Goal: Information Seeking & Learning: Find specific fact

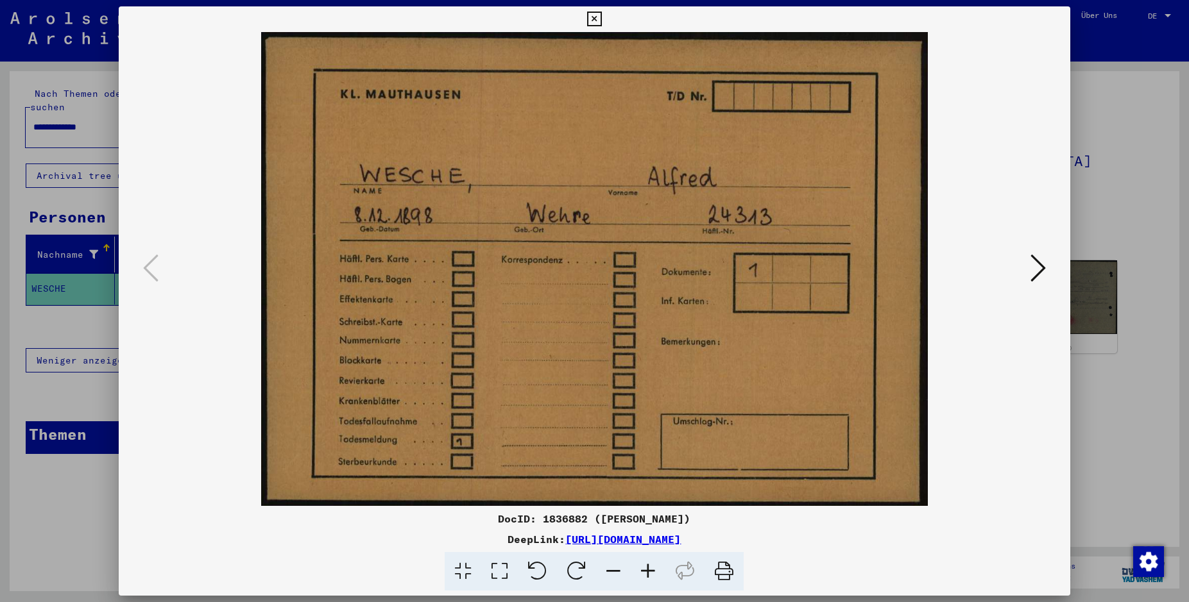
click at [602, 13] on icon at bounding box center [594, 19] width 15 height 15
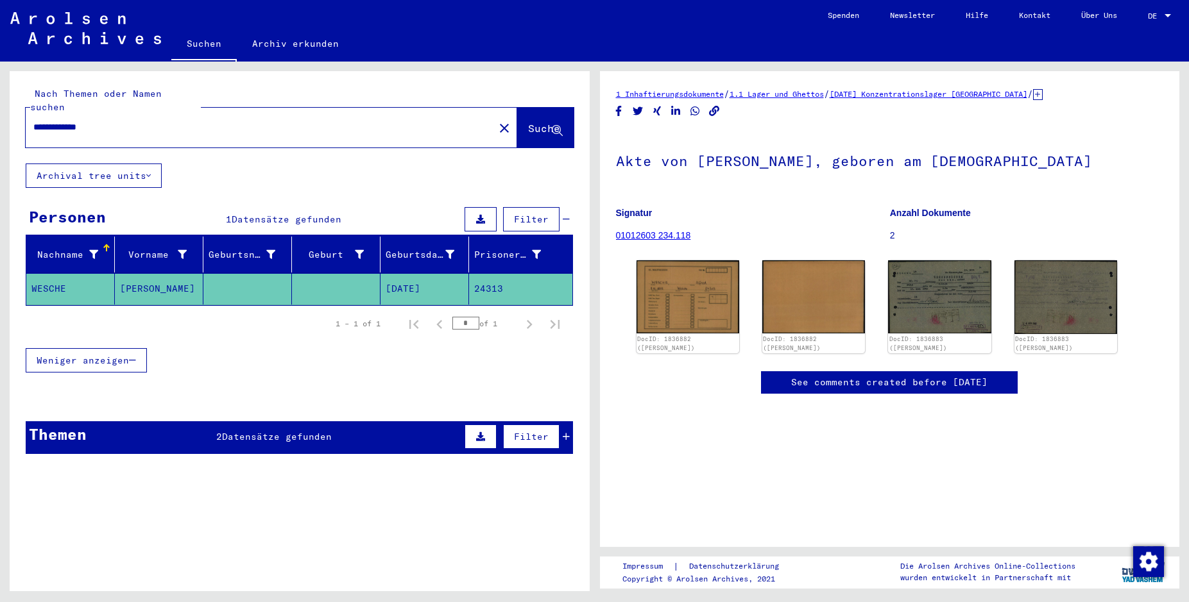
drag, startPoint x: 119, startPoint y: 116, endPoint x: 27, endPoint y: 121, distance: 92.5
click at [33, 121] on input "**********" at bounding box center [259, 127] width 453 height 13
type input "**********"
click at [528, 122] on span "Suche" at bounding box center [544, 128] width 32 height 13
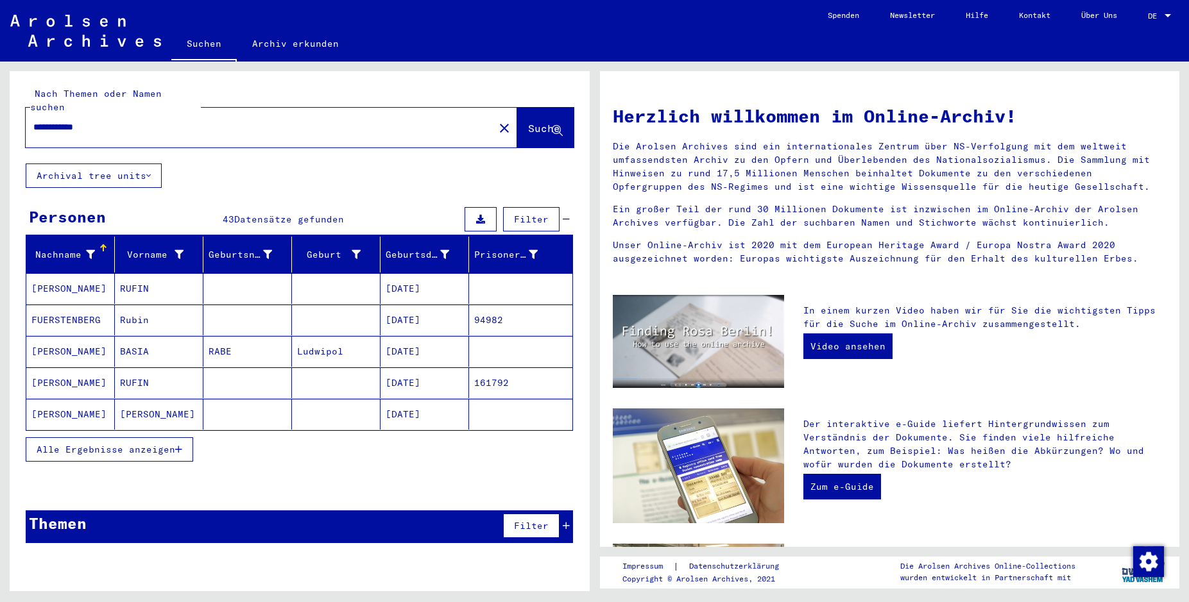
click at [136, 438] on button "Alle Ergebnisse anzeigen" at bounding box center [109, 450] width 167 height 24
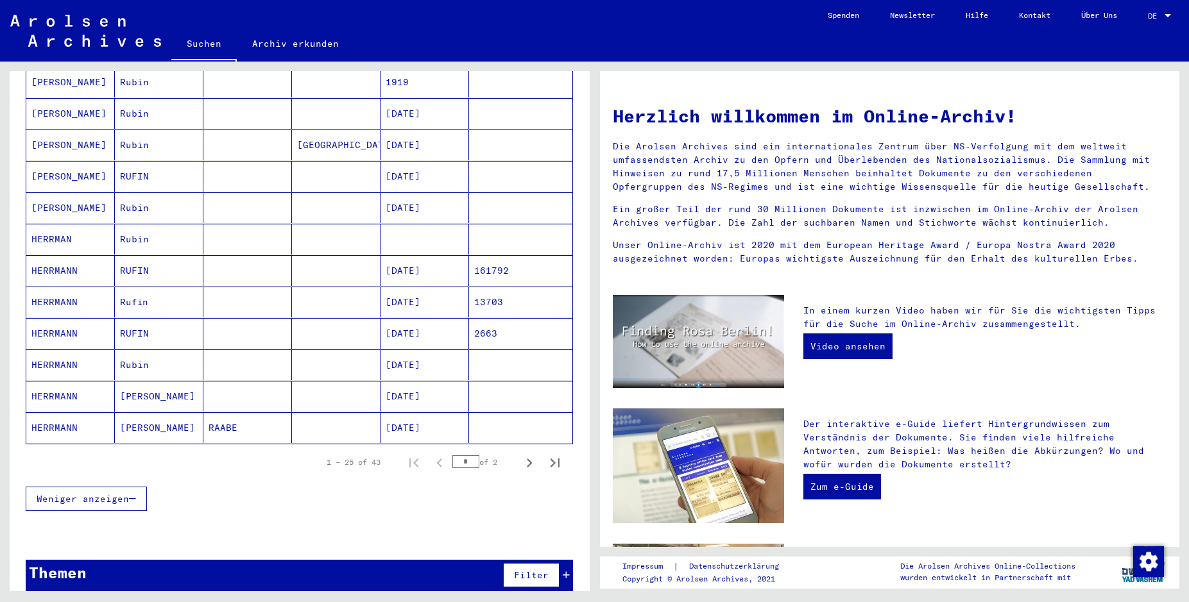
scroll to position [617, 0]
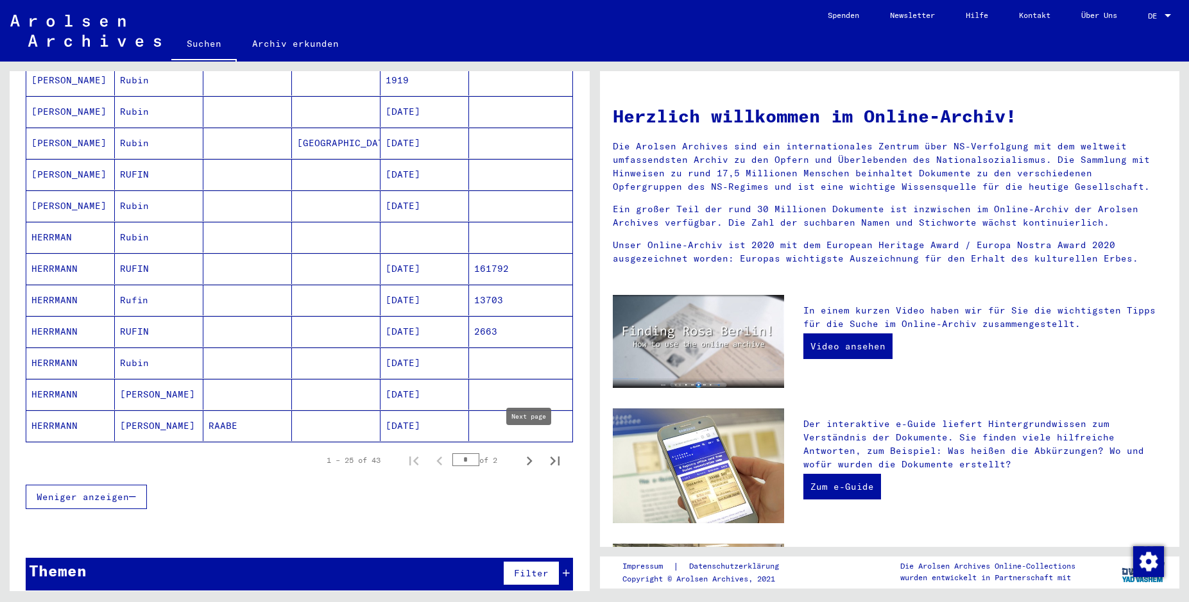
click at [529, 452] on icon "Next page" at bounding box center [529, 461] width 18 height 18
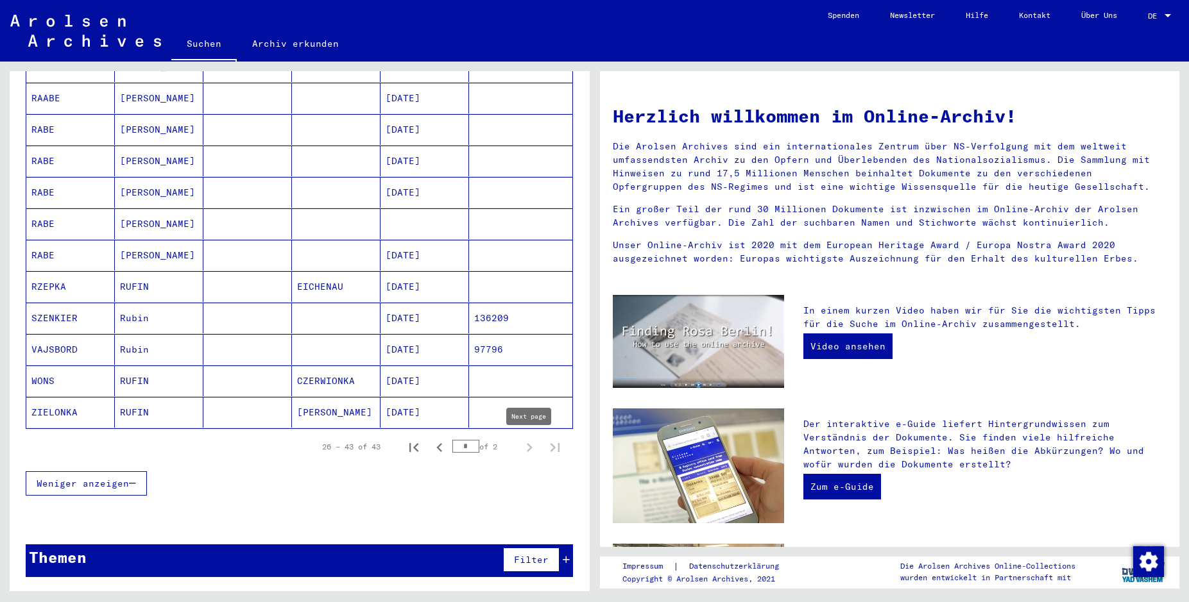
type input "*"
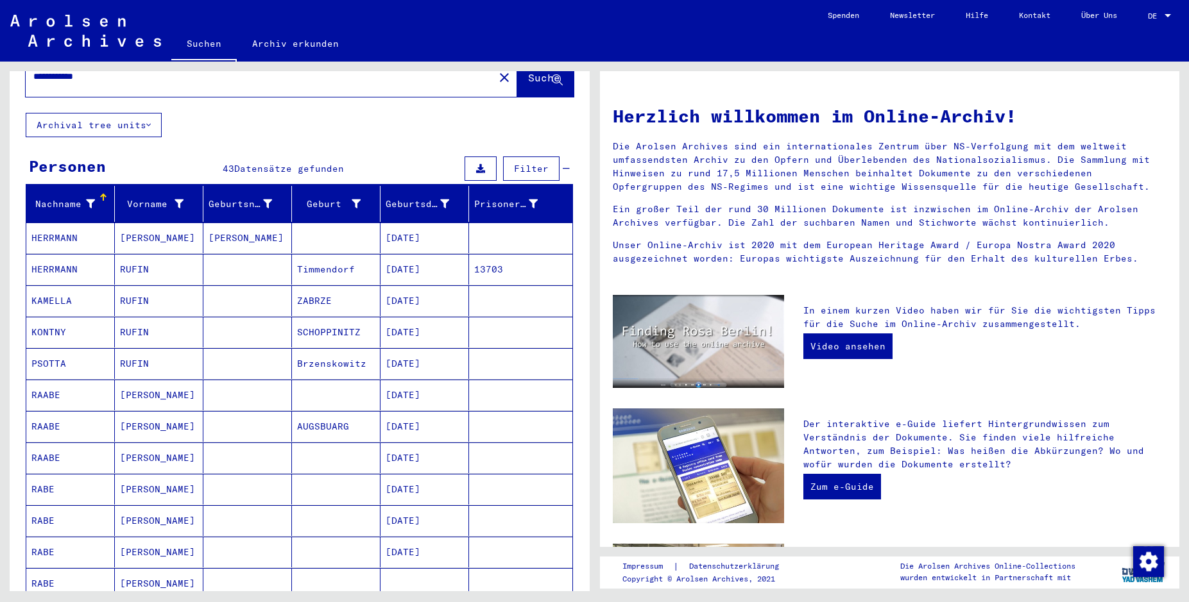
scroll to position [120, 0]
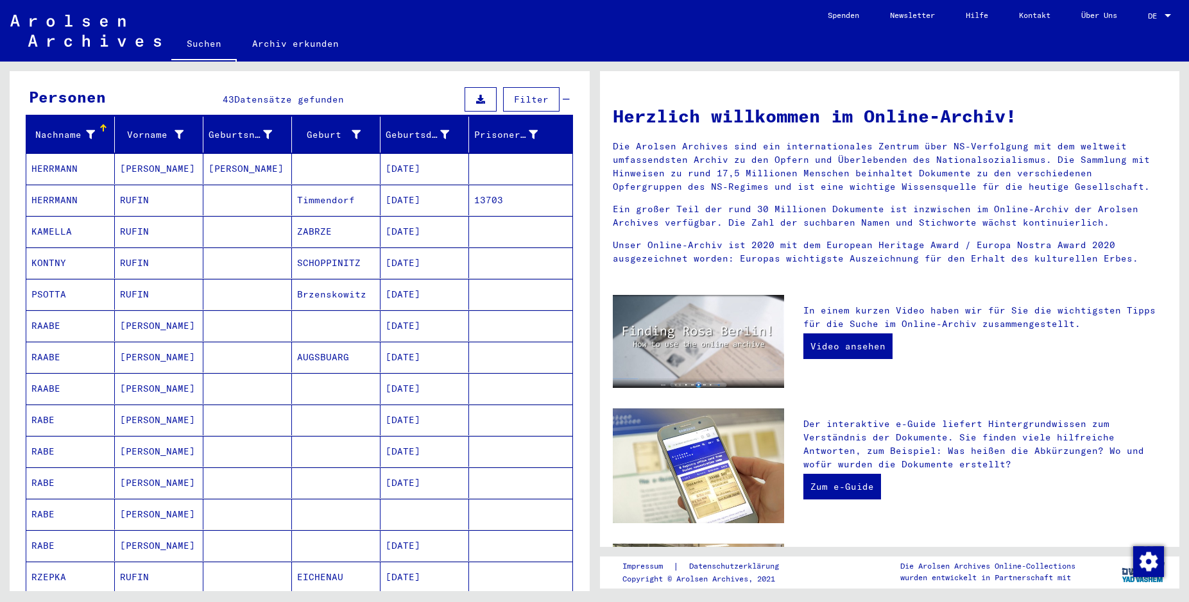
click at [325, 405] on mat-cell at bounding box center [336, 420] width 89 height 31
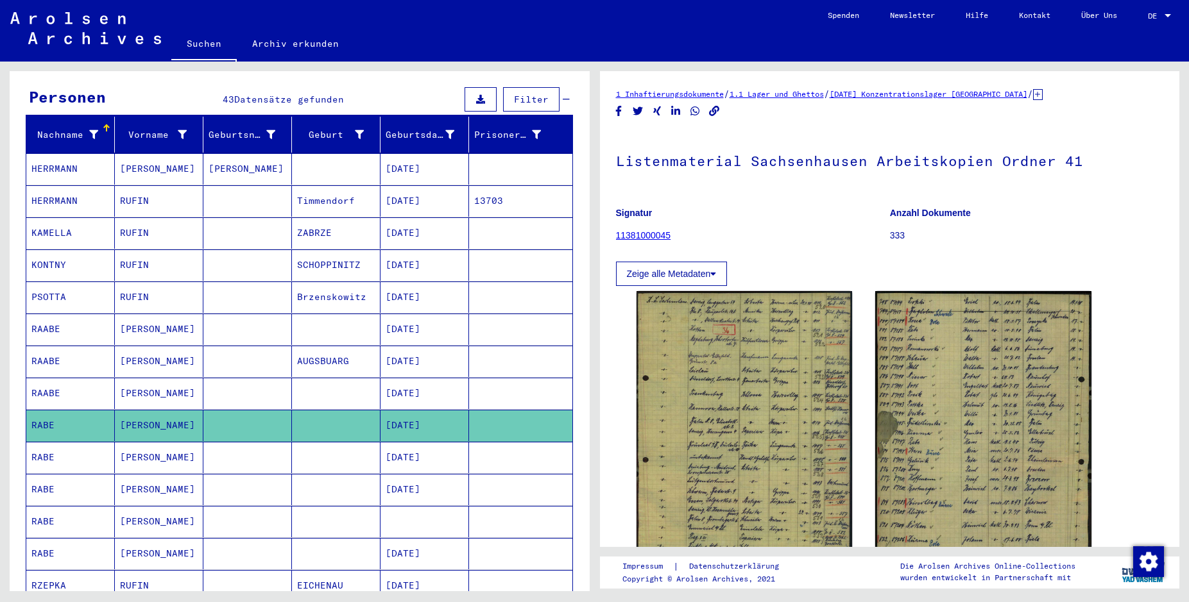
click at [322, 506] on mat-cell at bounding box center [336, 521] width 89 height 31
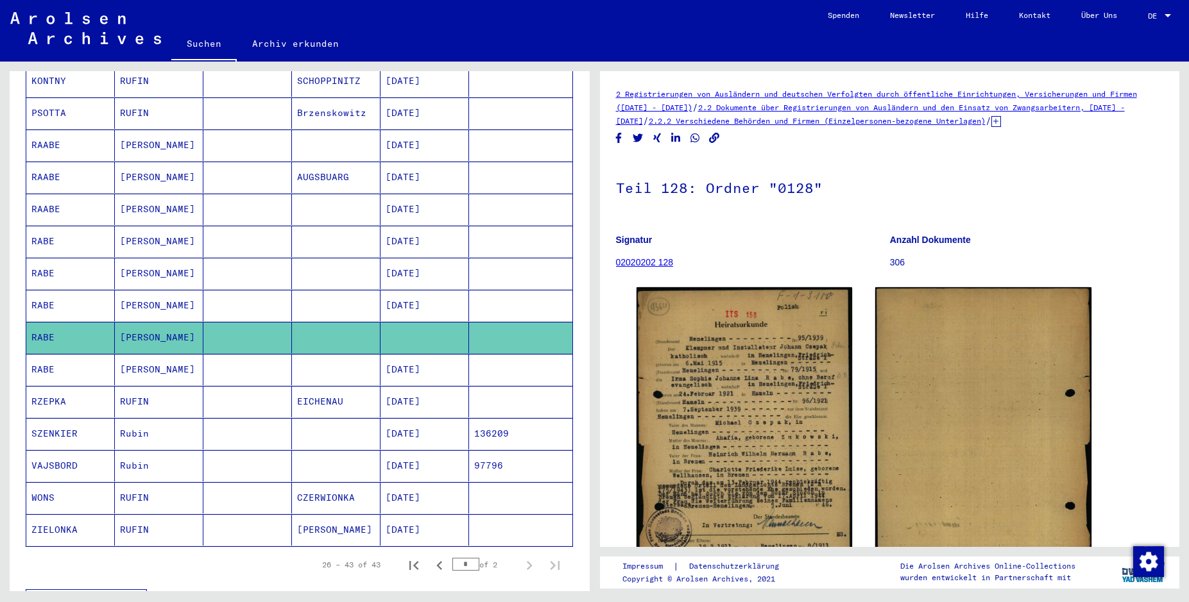
scroll to position [328, 0]
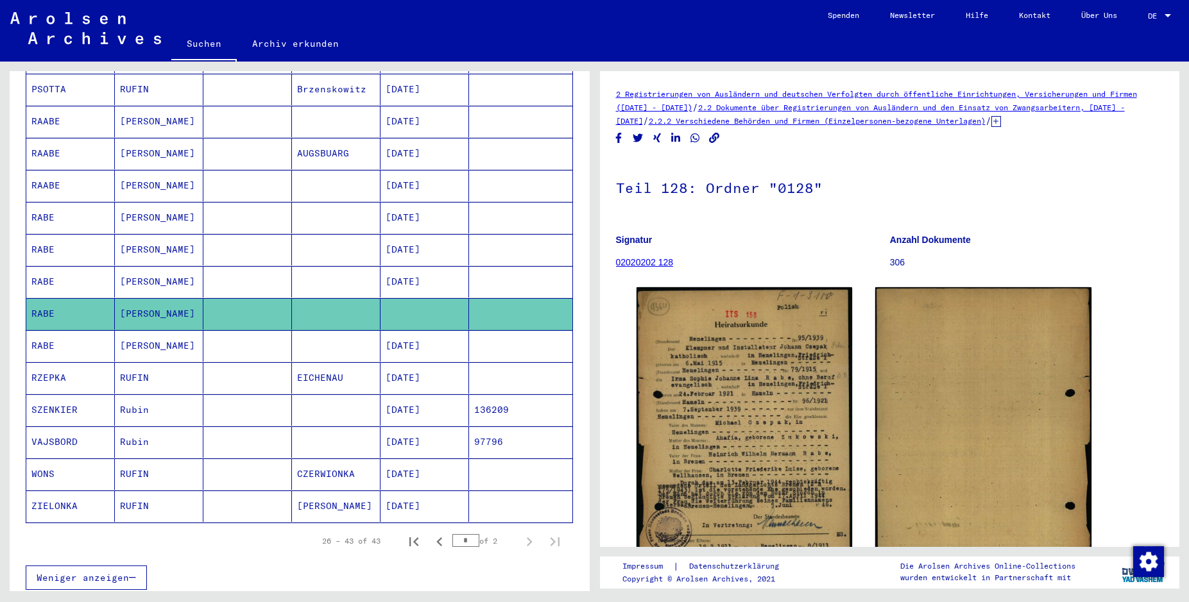
click at [348, 330] on mat-cell at bounding box center [336, 345] width 89 height 31
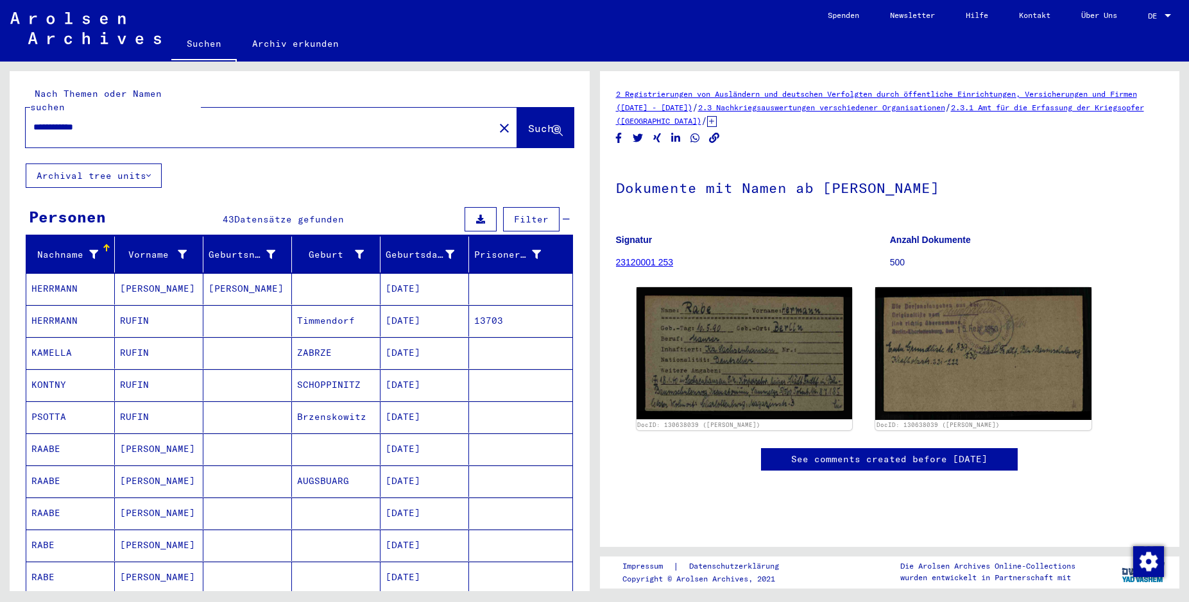
drag, startPoint x: 107, startPoint y: 114, endPoint x: 31, endPoint y: 119, distance: 75.2
click at [33, 121] on input "**********" at bounding box center [259, 127] width 453 height 13
type input "**********"
click at [528, 122] on span "Suche" at bounding box center [544, 128] width 32 height 13
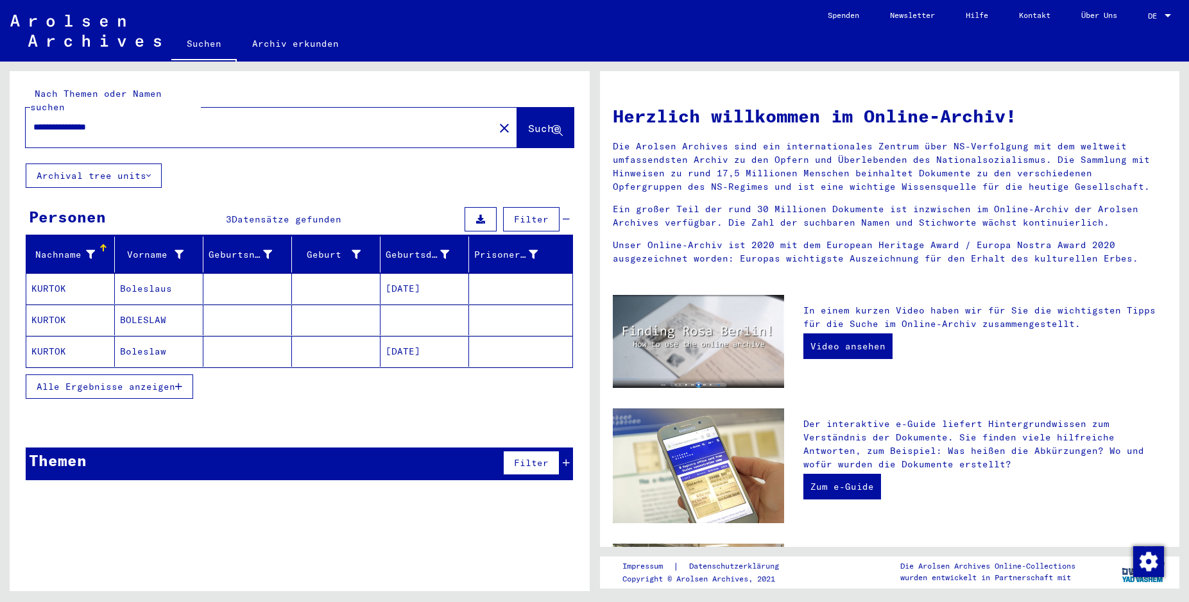
click at [337, 273] on mat-cell at bounding box center [336, 288] width 89 height 31
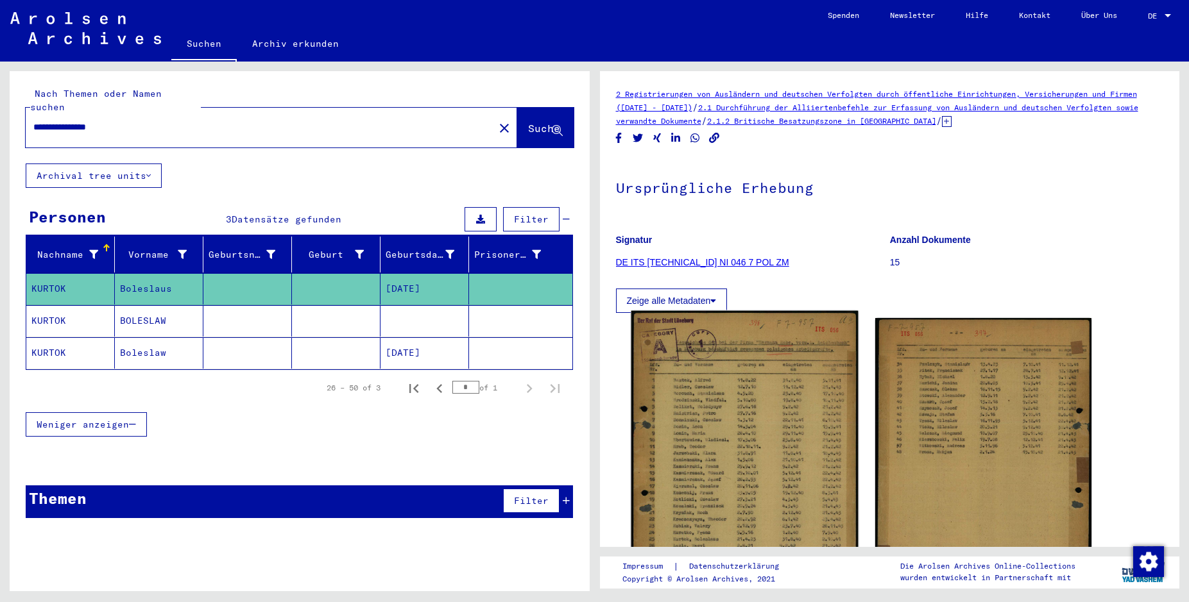
click at [736, 412] on img at bounding box center [744, 460] width 227 height 298
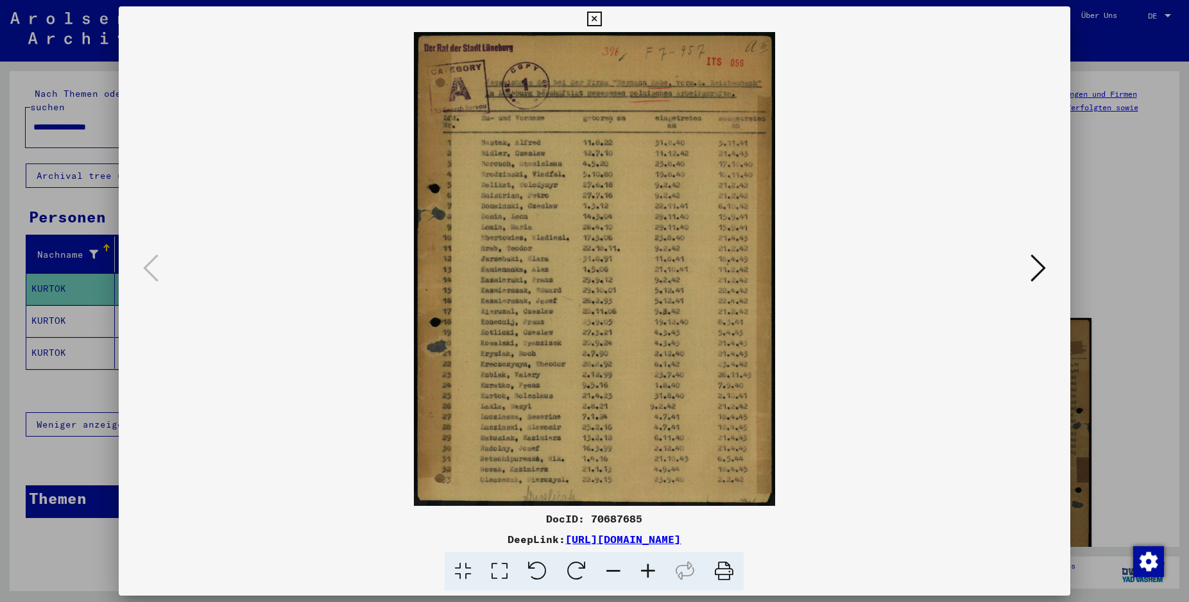
click at [647, 569] on icon at bounding box center [648, 571] width 35 height 39
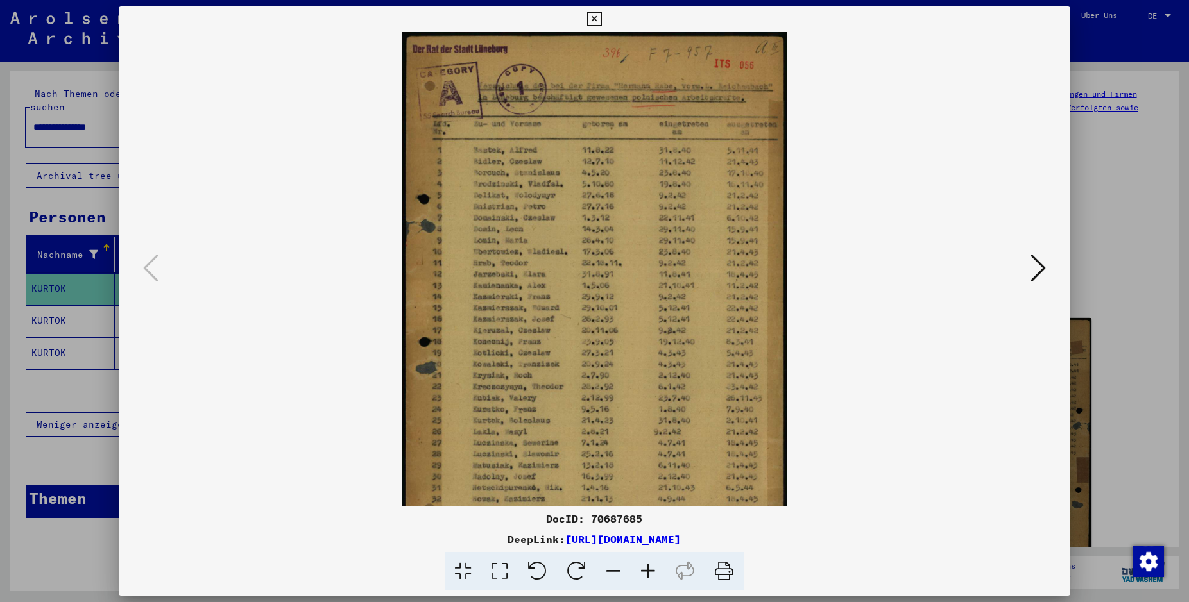
click at [647, 569] on icon at bounding box center [648, 571] width 35 height 39
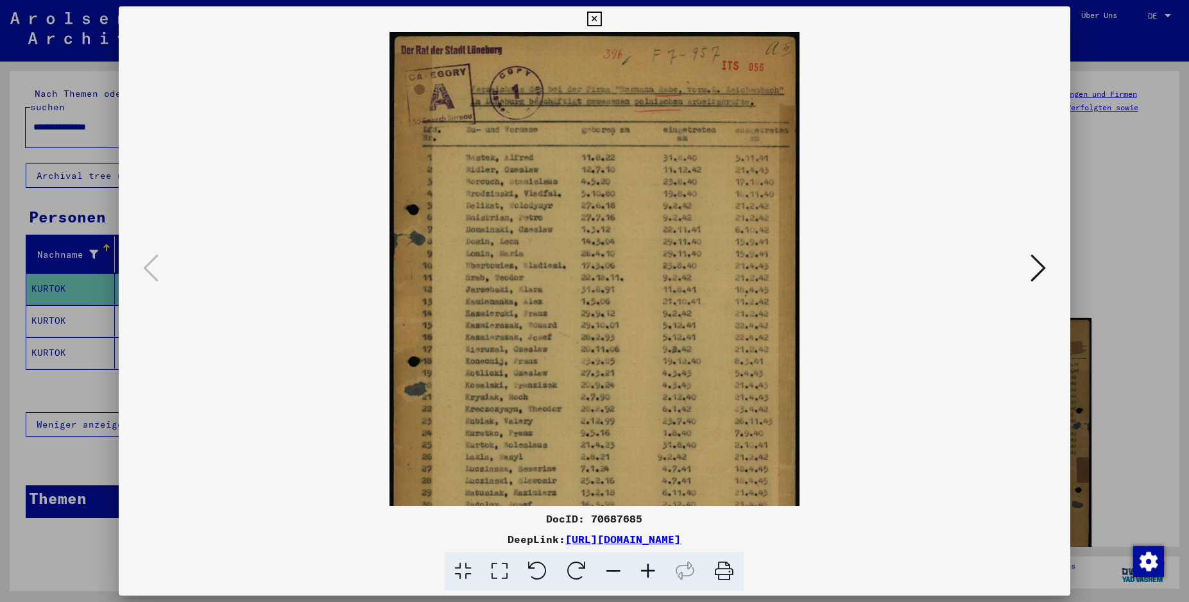
click at [647, 569] on icon at bounding box center [648, 571] width 35 height 39
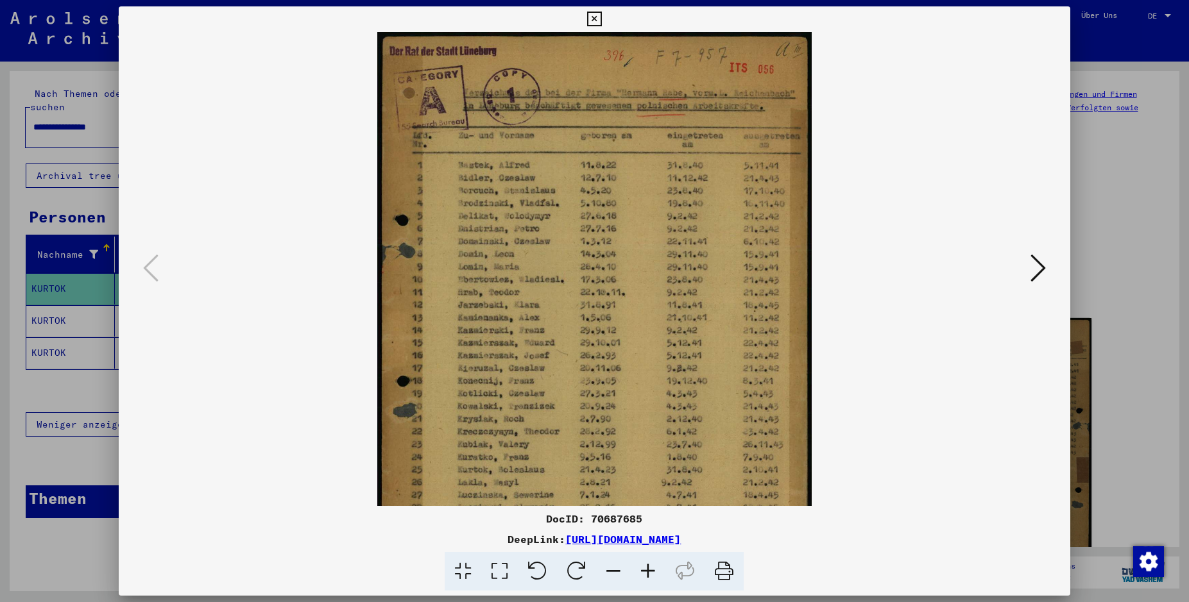
click at [647, 569] on icon at bounding box center [648, 571] width 35 height 39
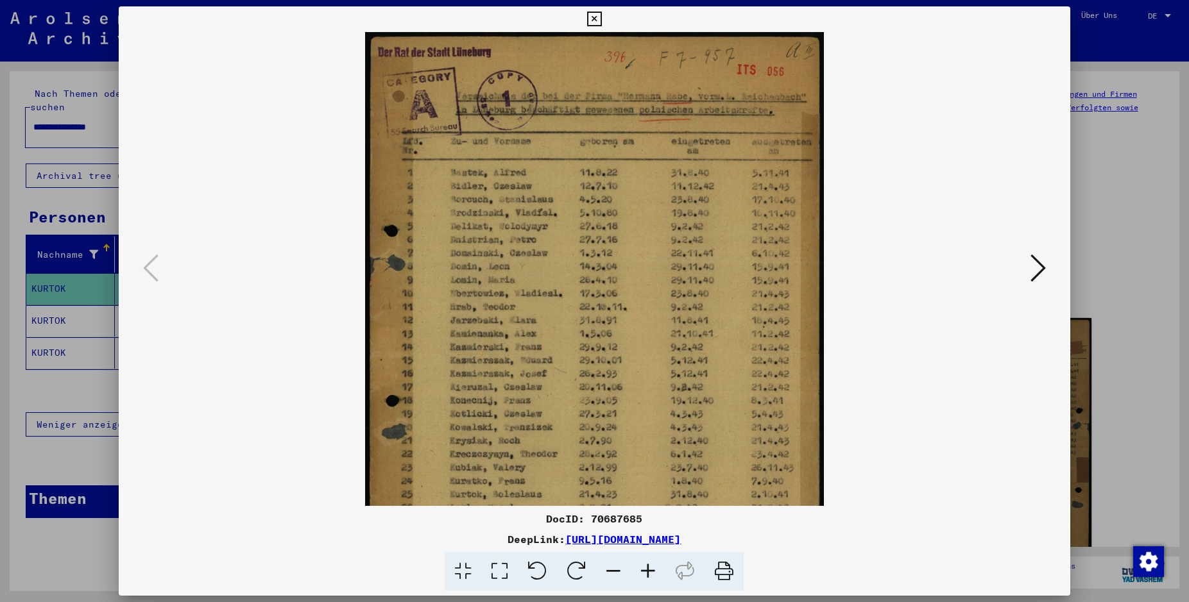
click at [647, 569] on icon at bounding box center [648, 571] width 35 height 39
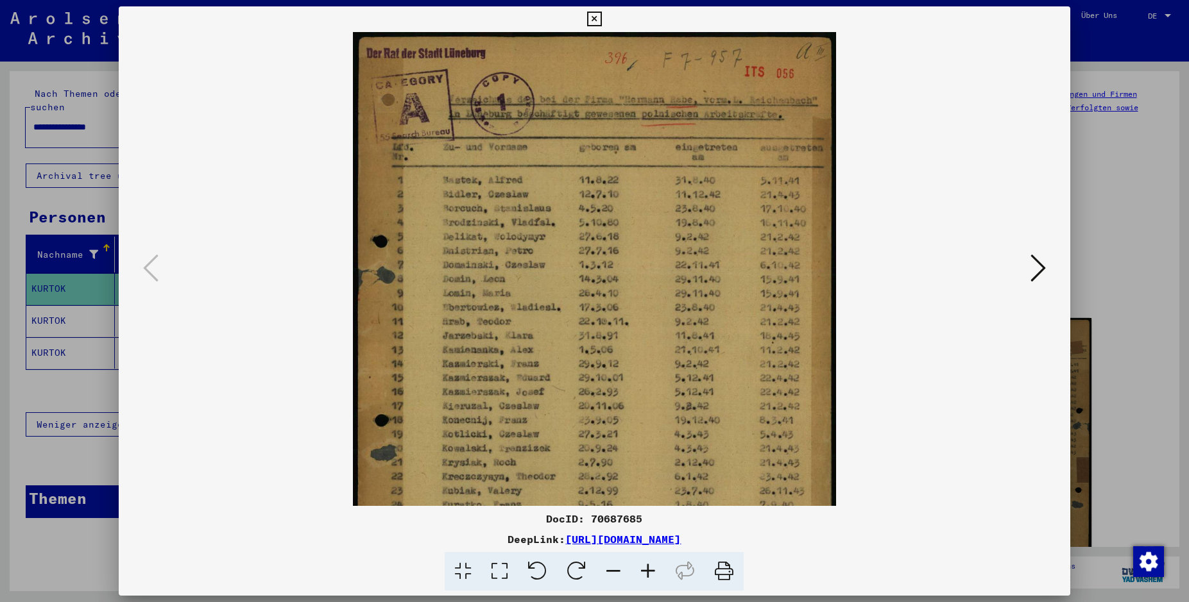
click at [647, 569] on icon at bounding box center [648, 571] width 35 height 39
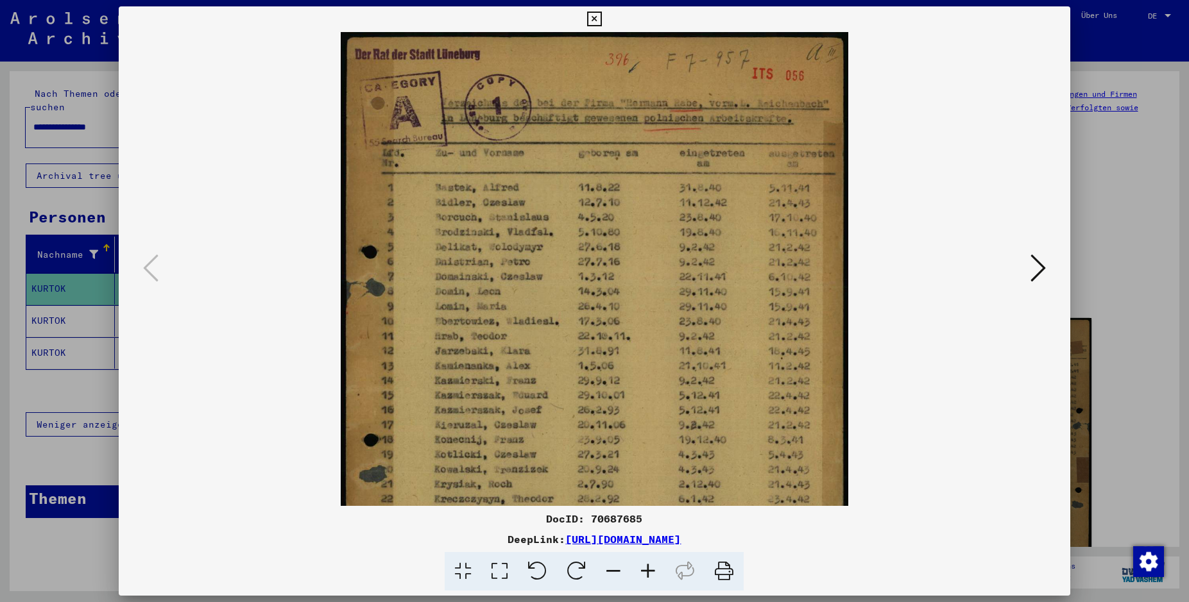
click at [647, 569] on icon at bounding box center [648, 571] width 35 height 39
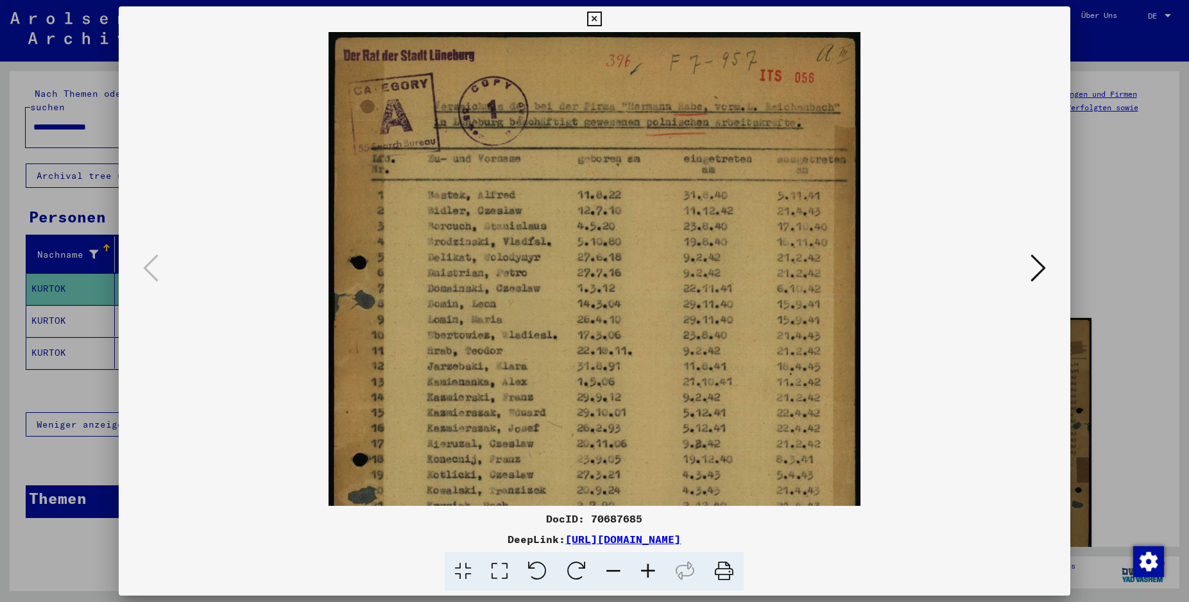
click at [647, 569] on icon at bounding box center [648, 571] width 35 height 39
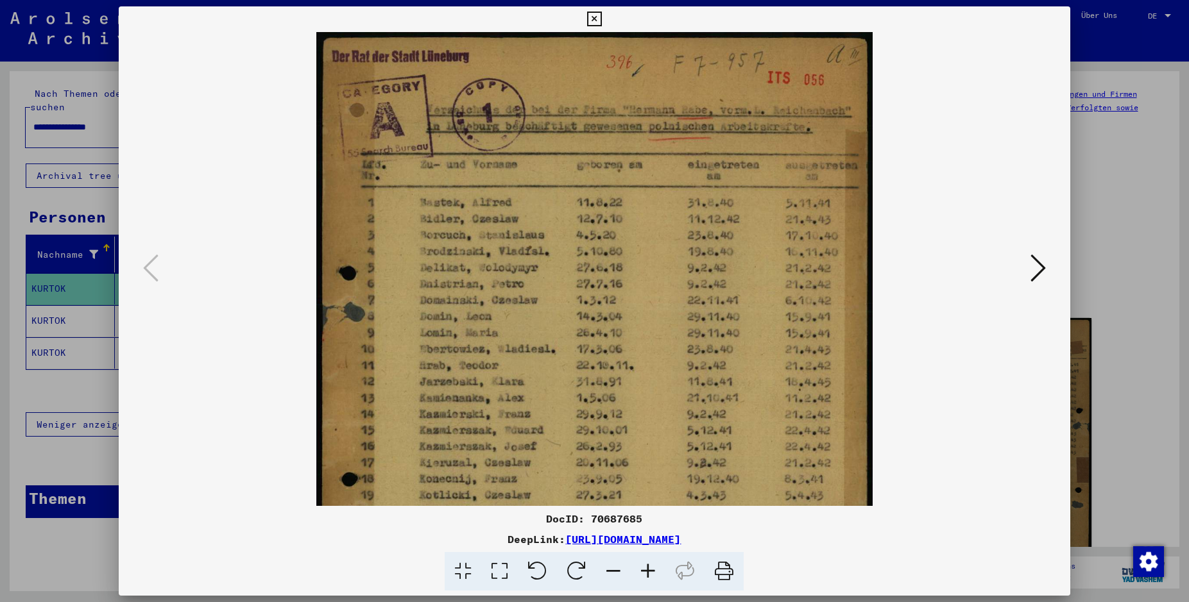
click at [602, 17] on icon at bounding box center [594, 19] width 15 height 15
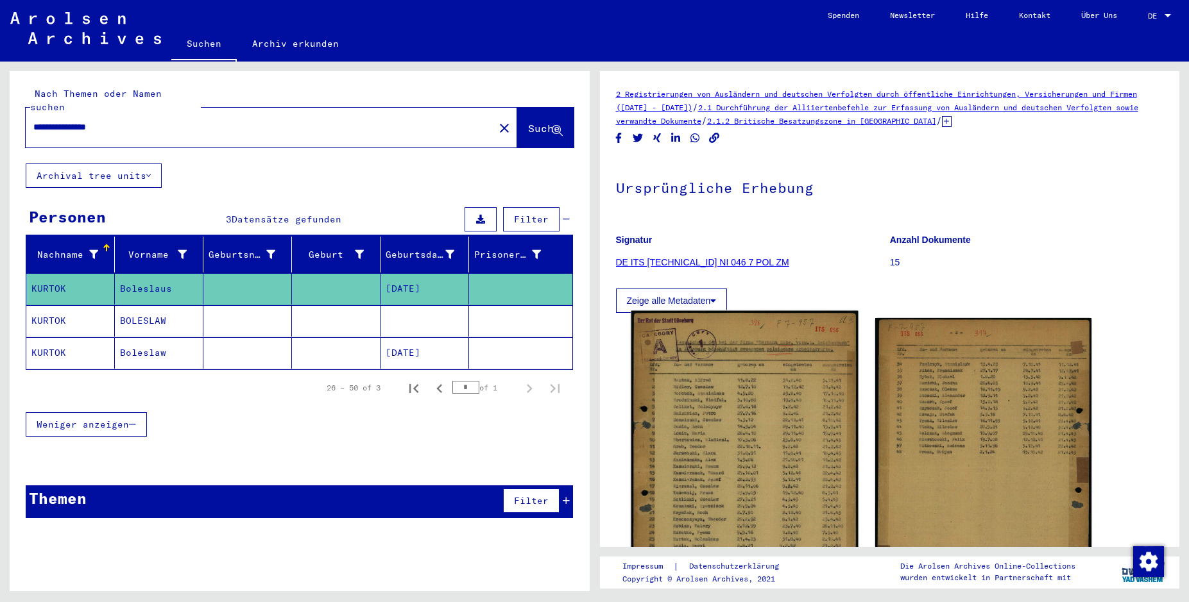
click at [728, 483] on img at bounding box center [744, 460] width 227 height 298
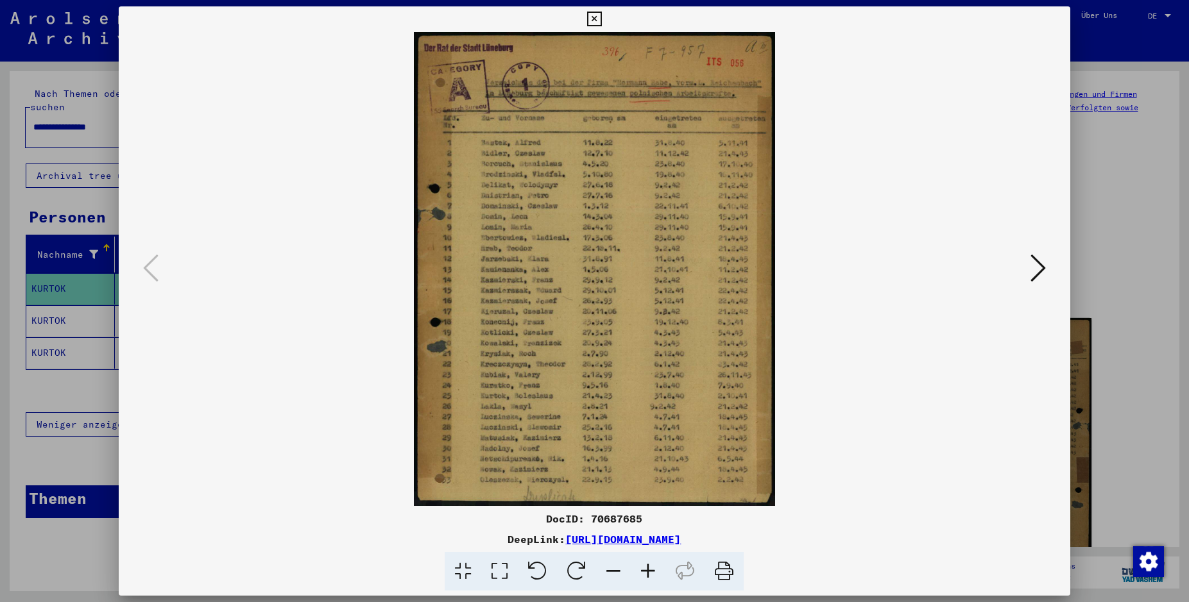
drag, startPoint x: 823, startPoint y: 536, endPoint x: 435, endPoint y: 540, distance: 388.2
click at [435, 540] on div "DeepLink: https://collections.arolsen-archives.org/de/document/70687685" at bounding box center [594, 539] width 951 height 15
copy link "https://collections.arolsen-archives.org/de/document/70687685"
